Goal: Find specific page/section

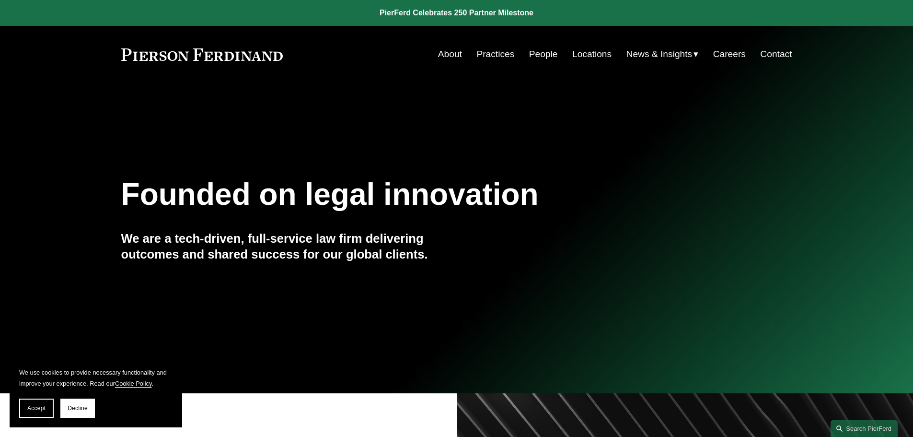
click at [533, 57] on link "People" at bounding box center [543, 54] width 29 height 18
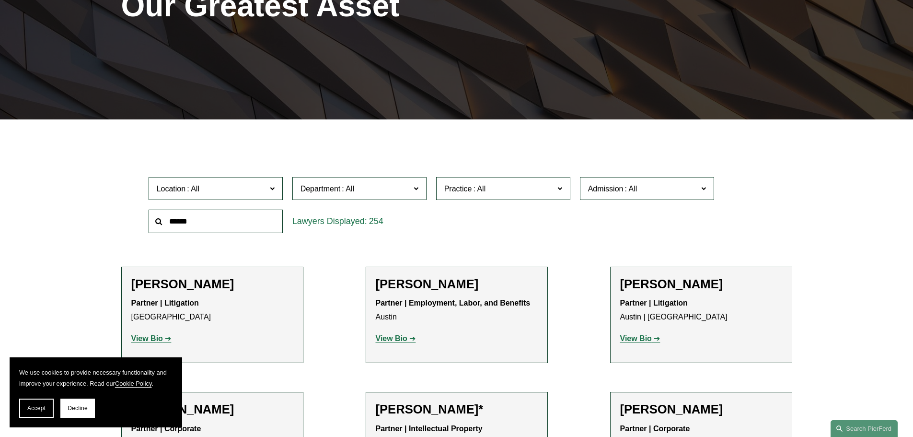
scroll to position [192, 0]
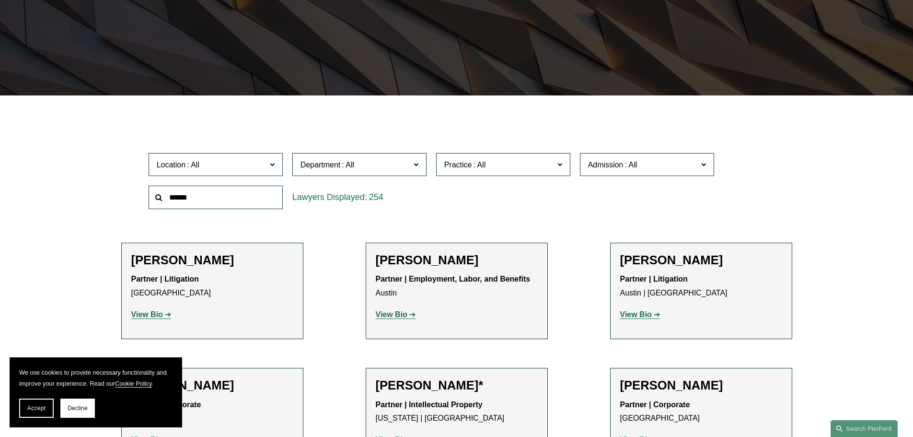
click at [242, 164] on span "Location" at bounding box center [212, 164] width 110 height 13
click at [0, 0] on link "Atlanta" at bounding box center [0, 0] width 0 height 0
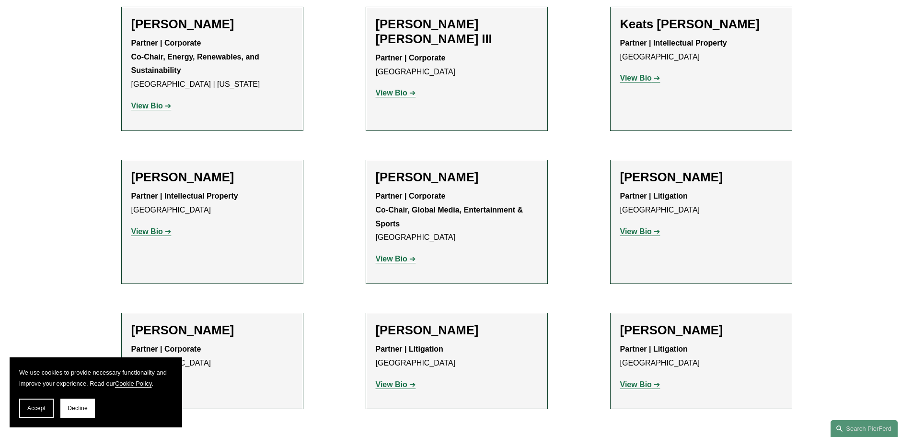
scroll to position [1294, 0]
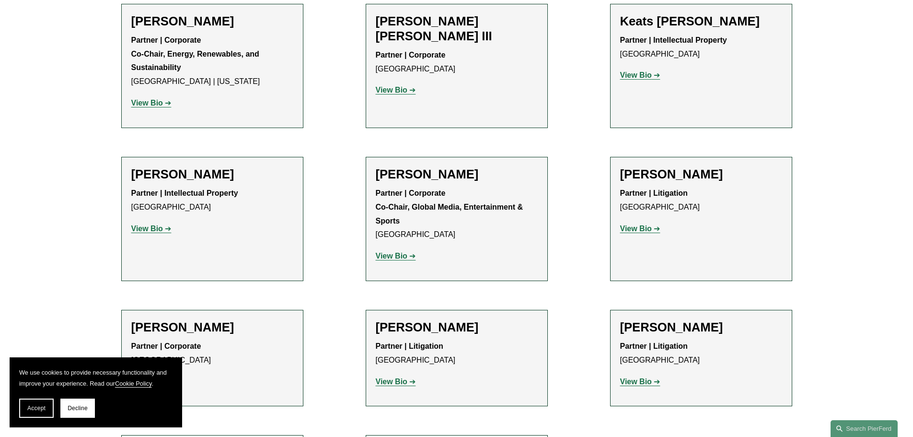
click at [149, 224] on strong "View Bio" at bounding box center [147, 228] width 32 height 8
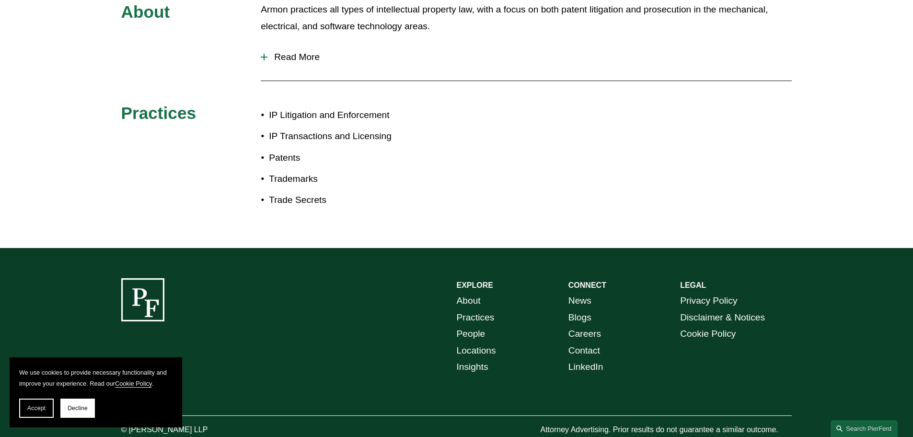
scroll to position [468, 0]
